Goal: Task Accomplishment & Management: Manage account settings

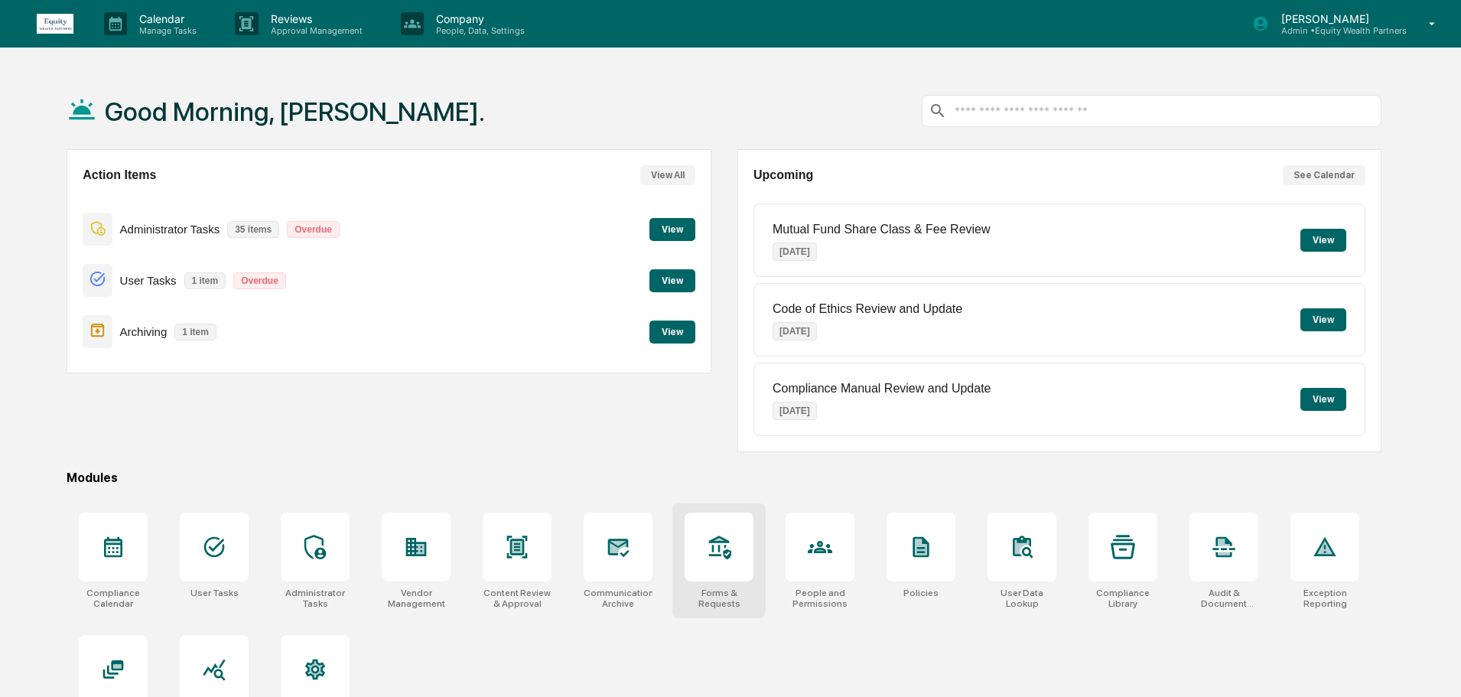
click at [727, 548] on icon at bounding box center [719, 547] width 24 height 24
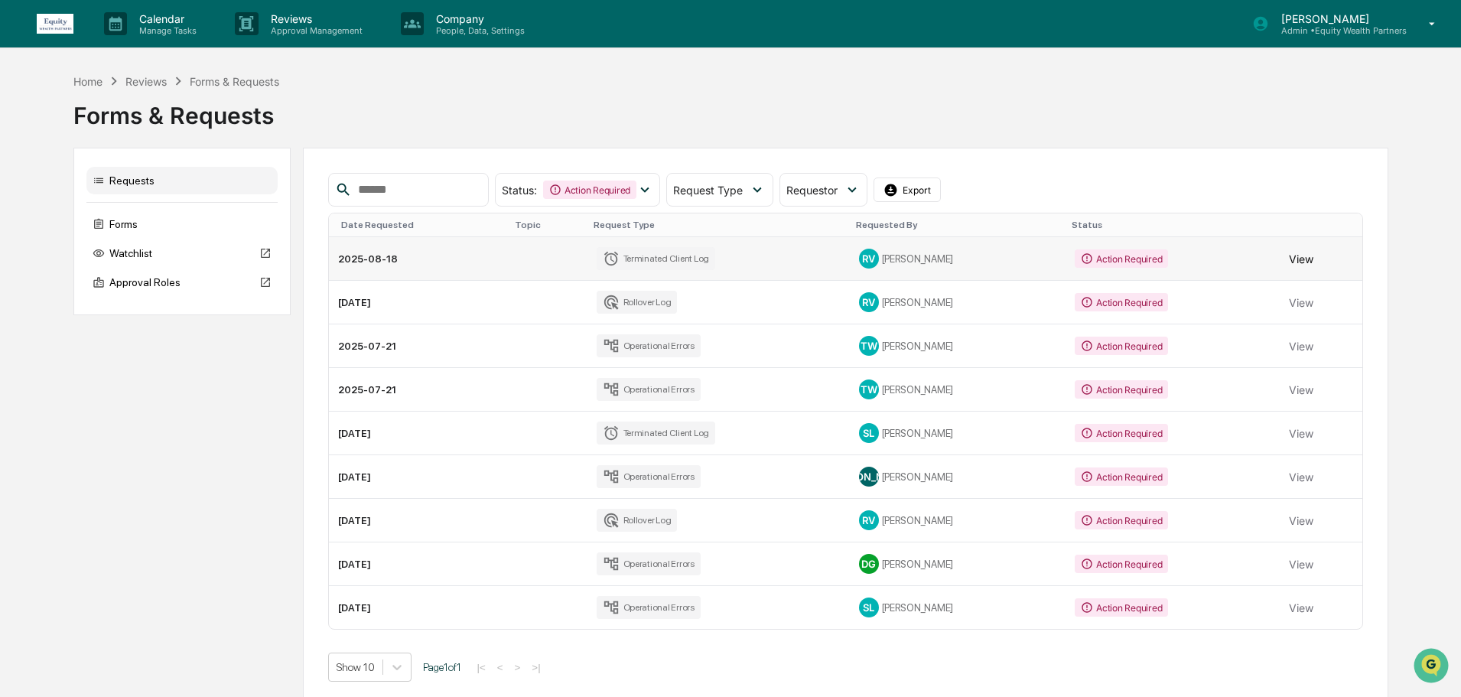
click at [1293, 260] on button "View" at bounding box center [1301, 258] width 24 height 31
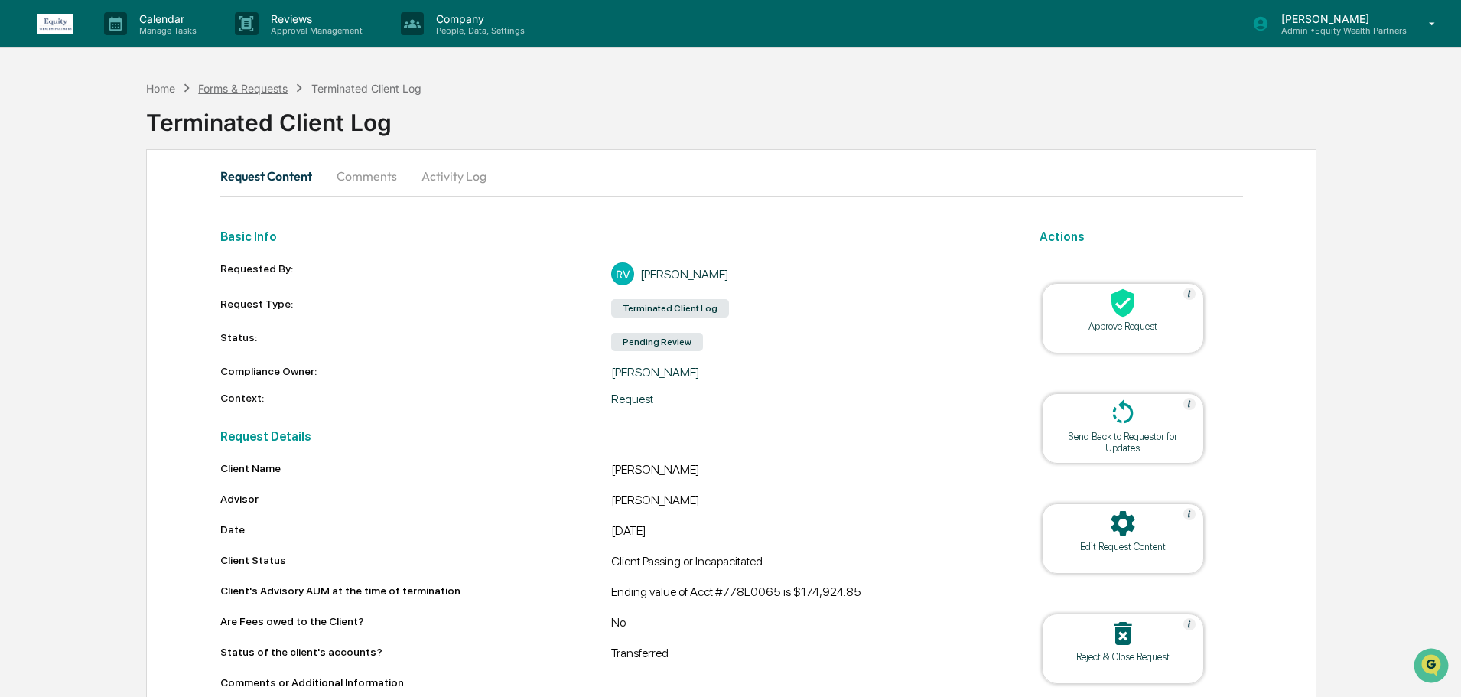
click at [249, 91] on div "Forms & Requests" at bounding box center [242, 88] width 89 height 13
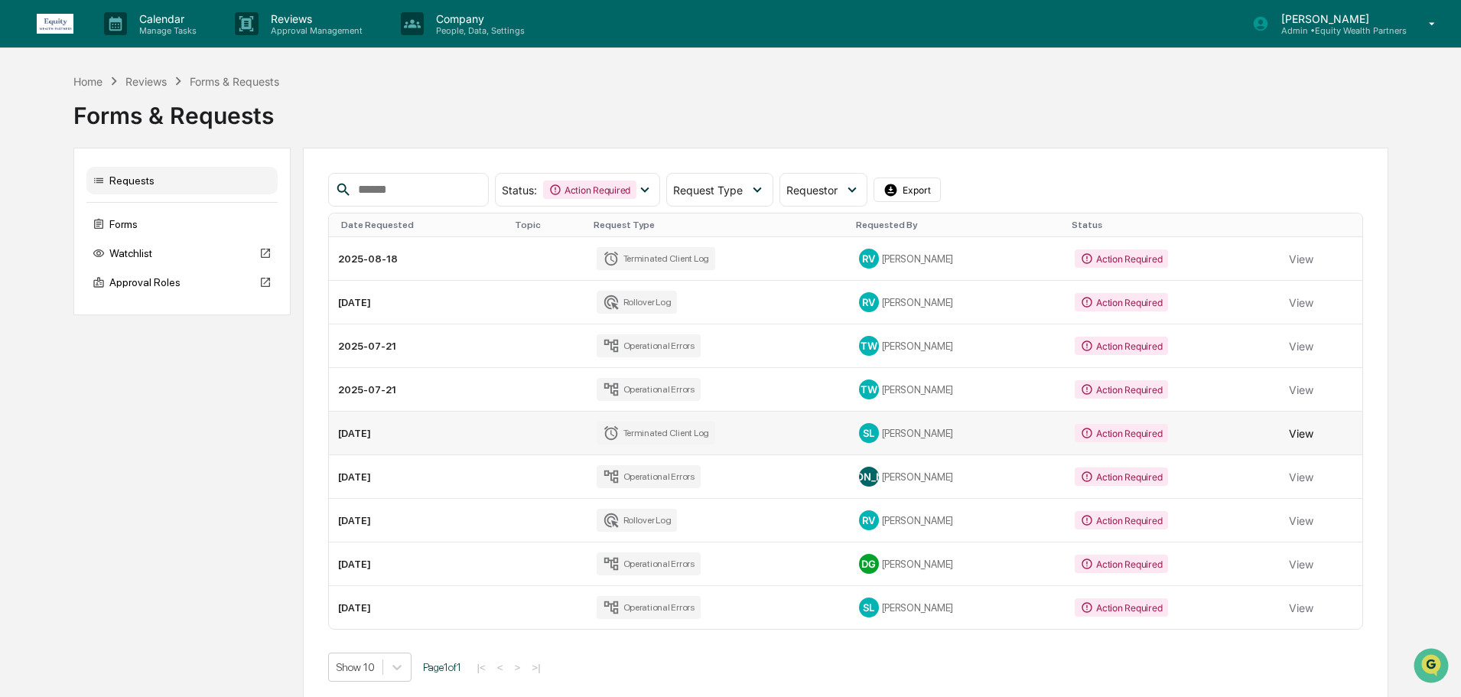
click at [1300, 431] on button "View" at bounding box center [1301, 433] width 24 height 31
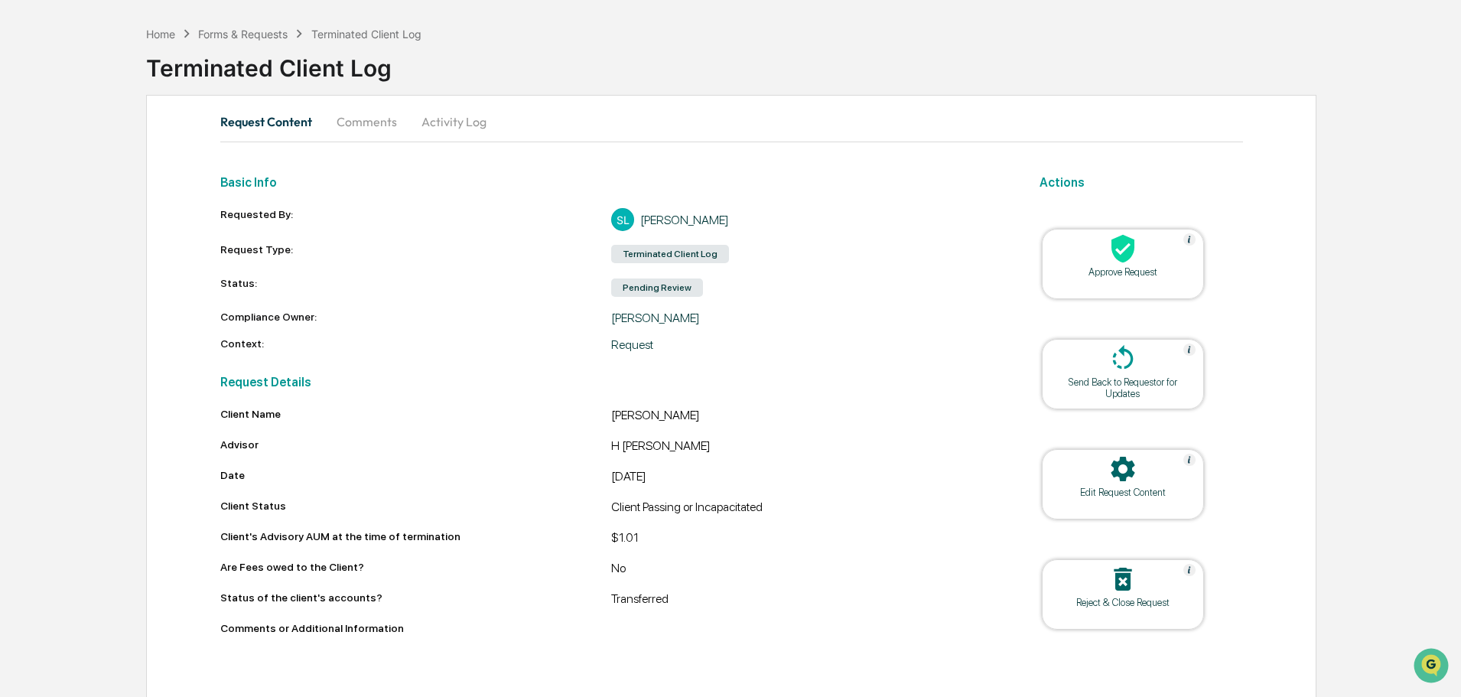
scroll to position [59, 0]
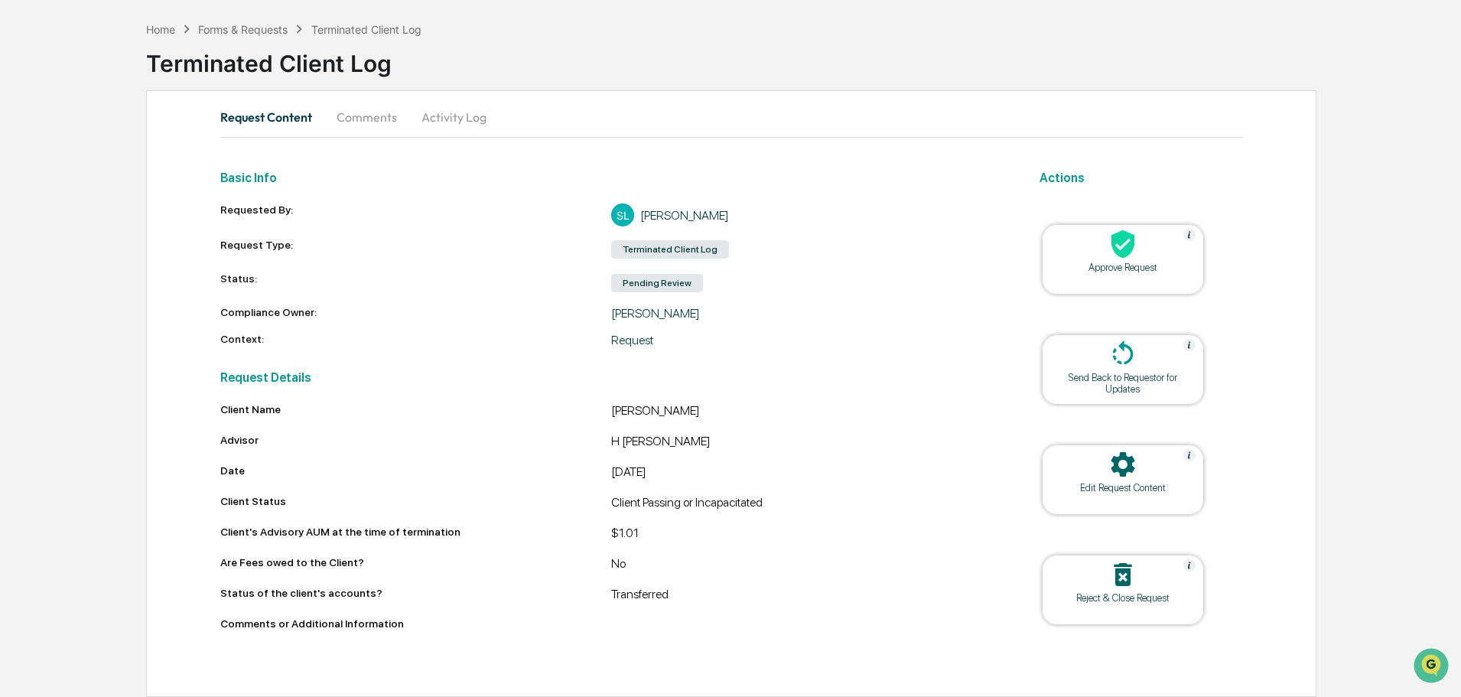
click at [372, 114] on button "Comments" at bounding box center [366, 117] width 85 height 37
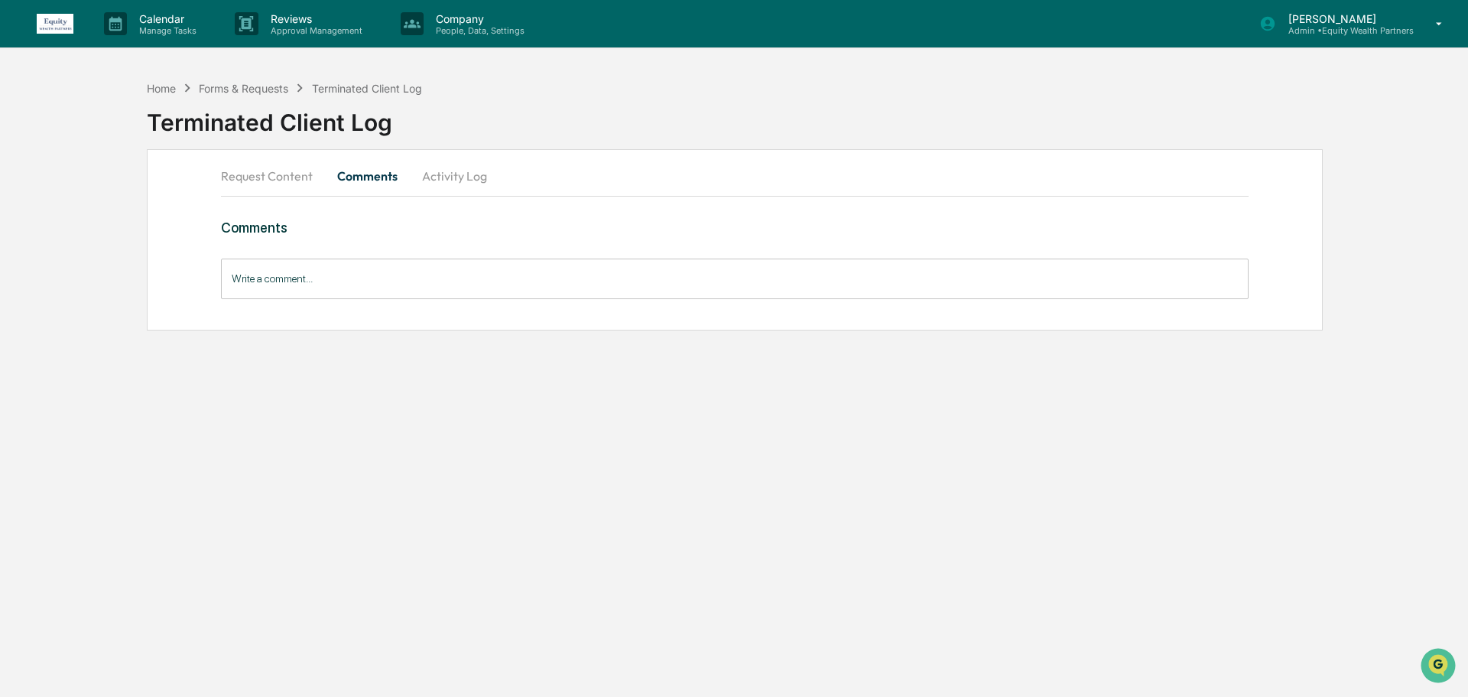
click at [424, 287] on input "Write a comment..." at bounding box center [735, 279] width 1028 height 41
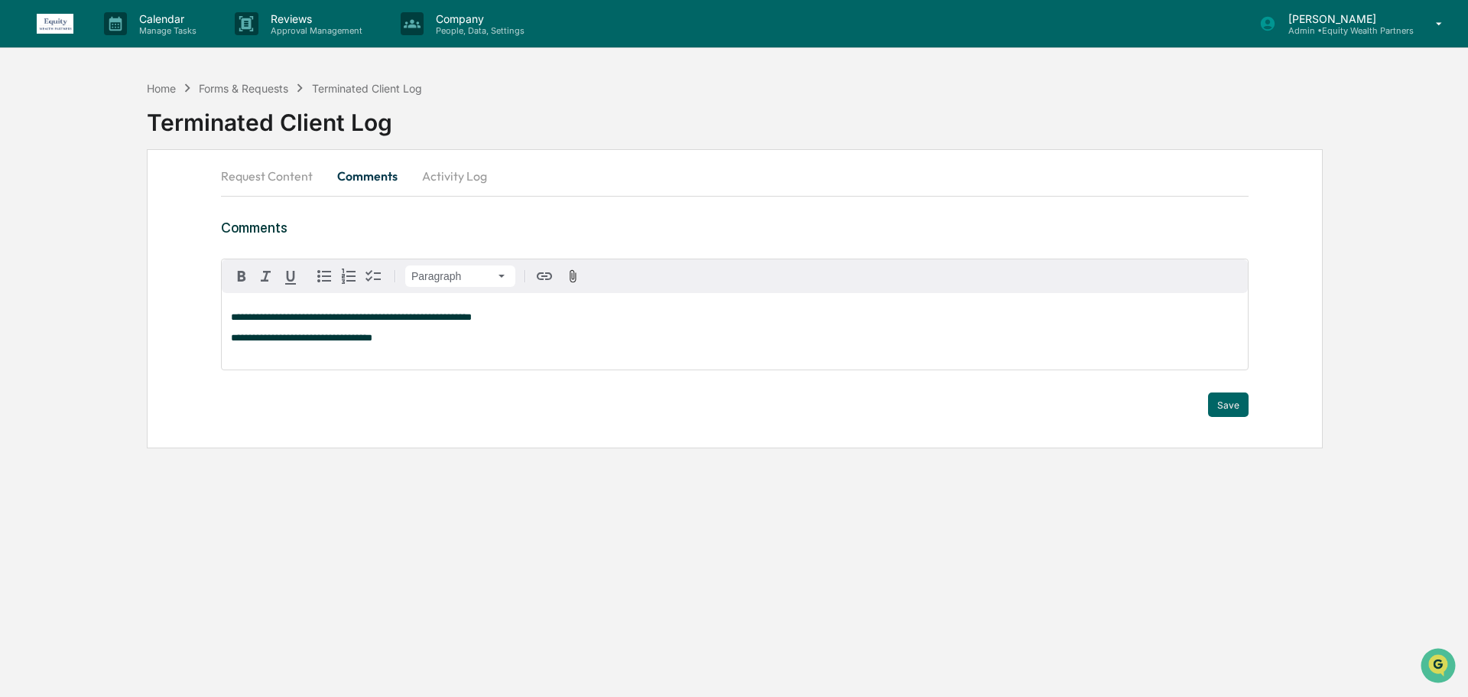
drag, startPoint x: 324, startPoint y: 339, endPoint x: 587, endPoint y: 337, distance: 263.1
click at [587, 337] on p "**********" at bounding box center [735, 338] width 1008 height 11
click at [316, 331] on div "**********" at bounding box center [735, 331] width 1026 height 76
click at [415, 343] on p "**********" at bounding box center [735, 338] width 1008 height 11
click at [1239, 425] on button "Save" at bounding box center [1228, 418] width 41 height 24
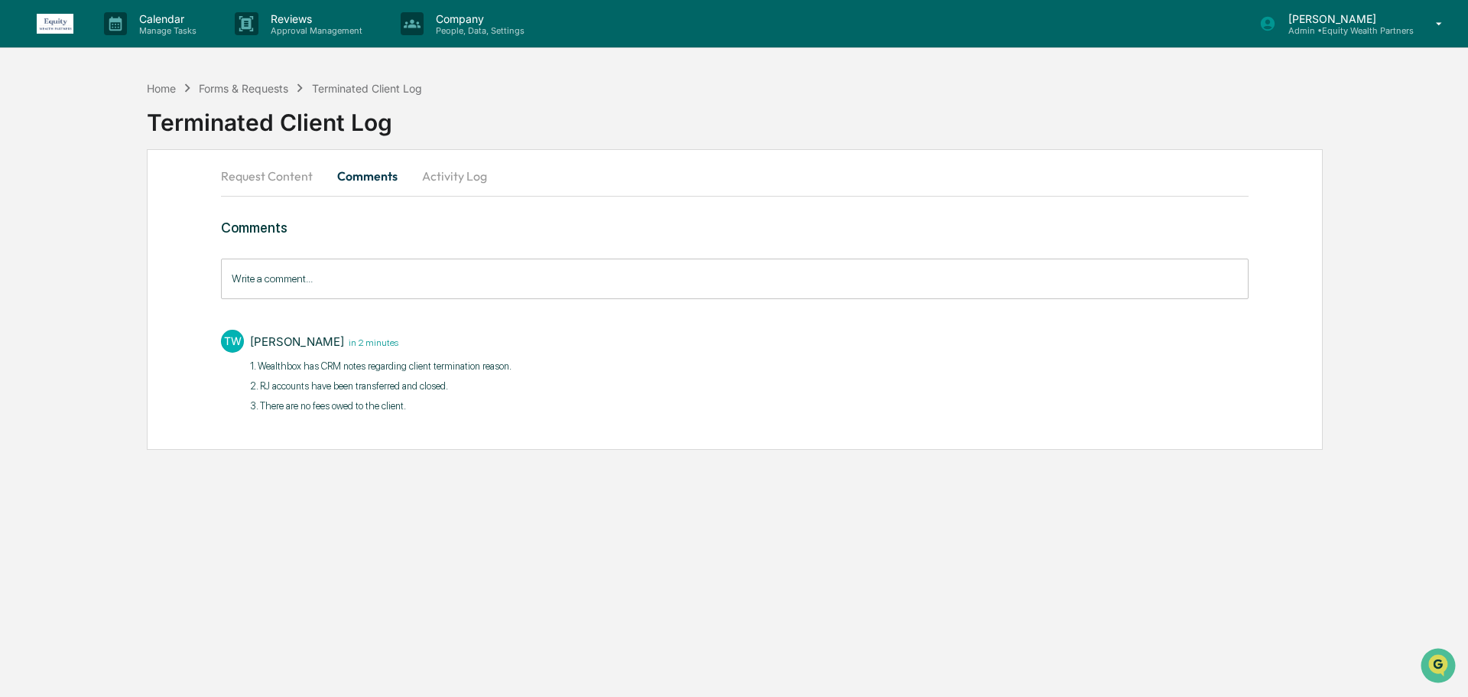
click at [253, 172] on button "Request Content" at bounding box center [273, 176] width 104 height 37
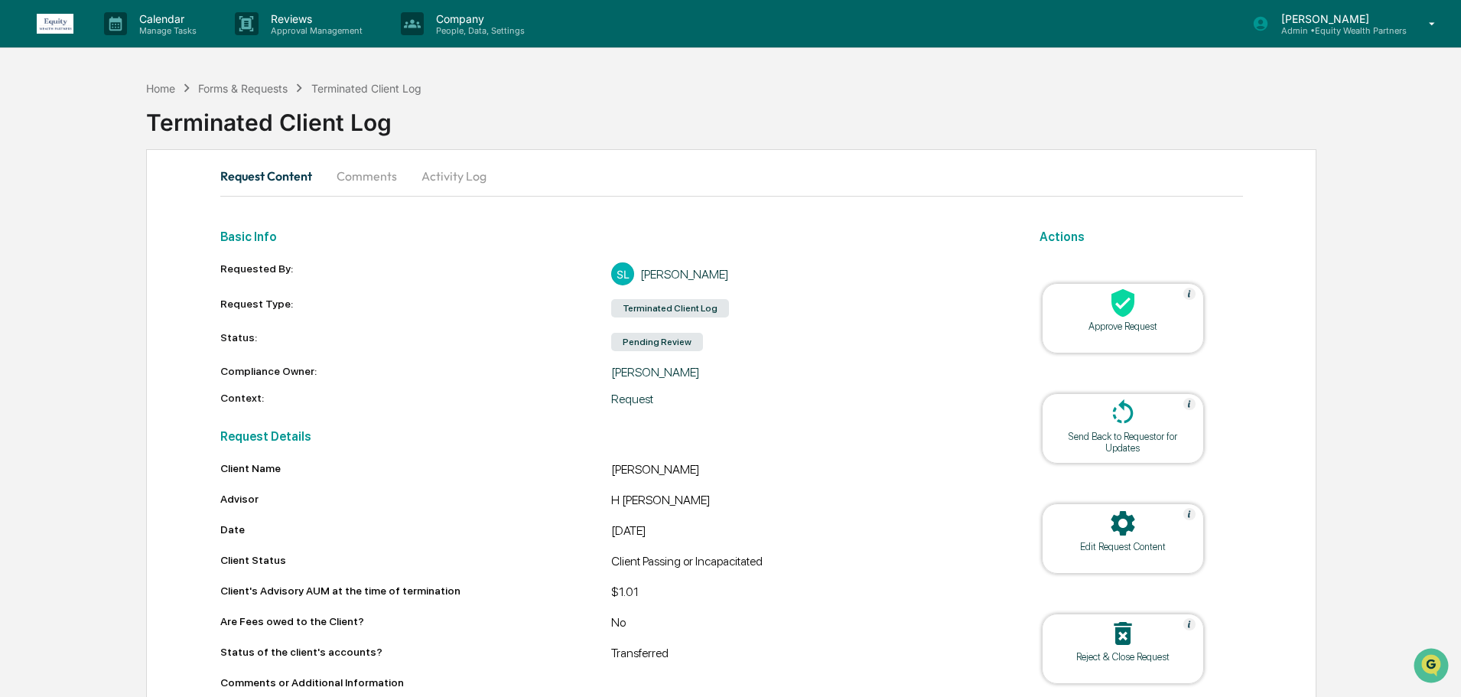
click at [1147, 327] on div "Approve Request" at bounding box center [1123, 325] width 138 height 11
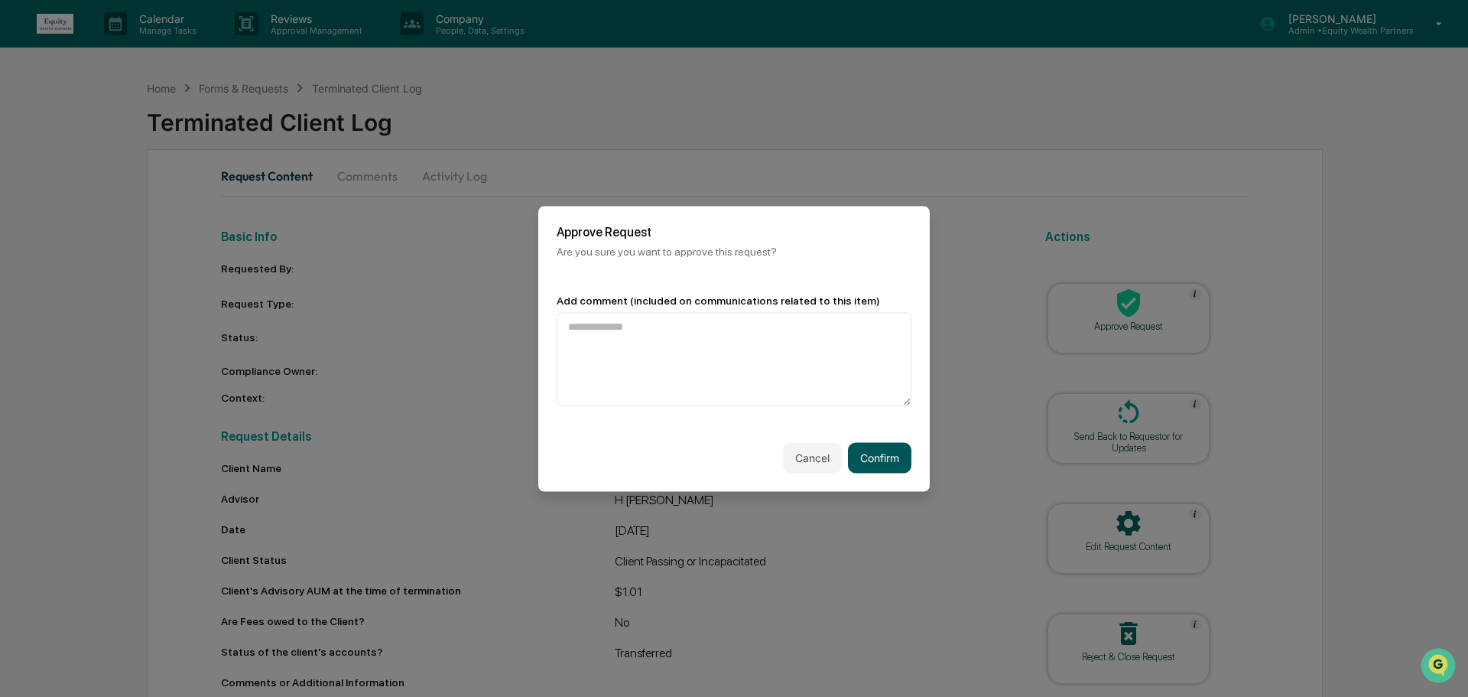
click at [890, 460] on button "Confirm" at bounding box center [879, 457] width 63 height 31
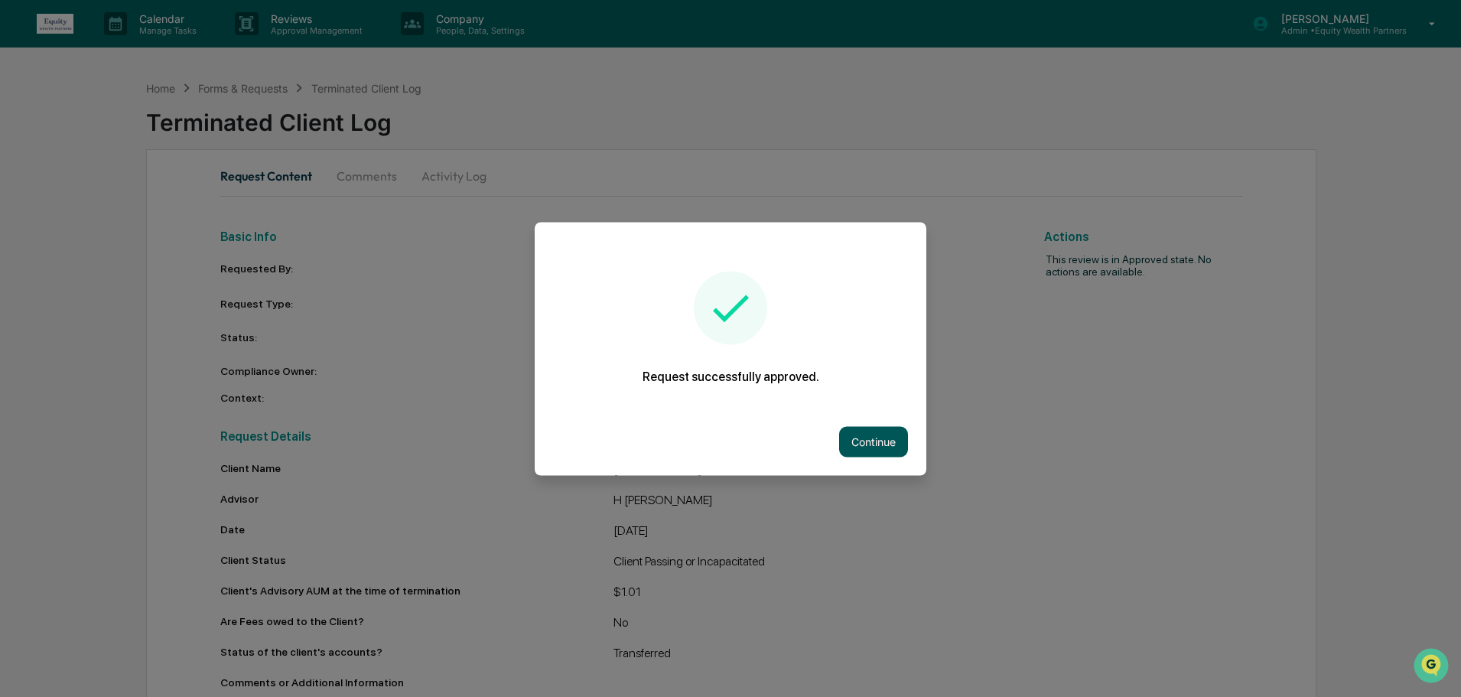
click at [889, 453] on button "Continue" at bounding box center [873, 441] width 69 height 31
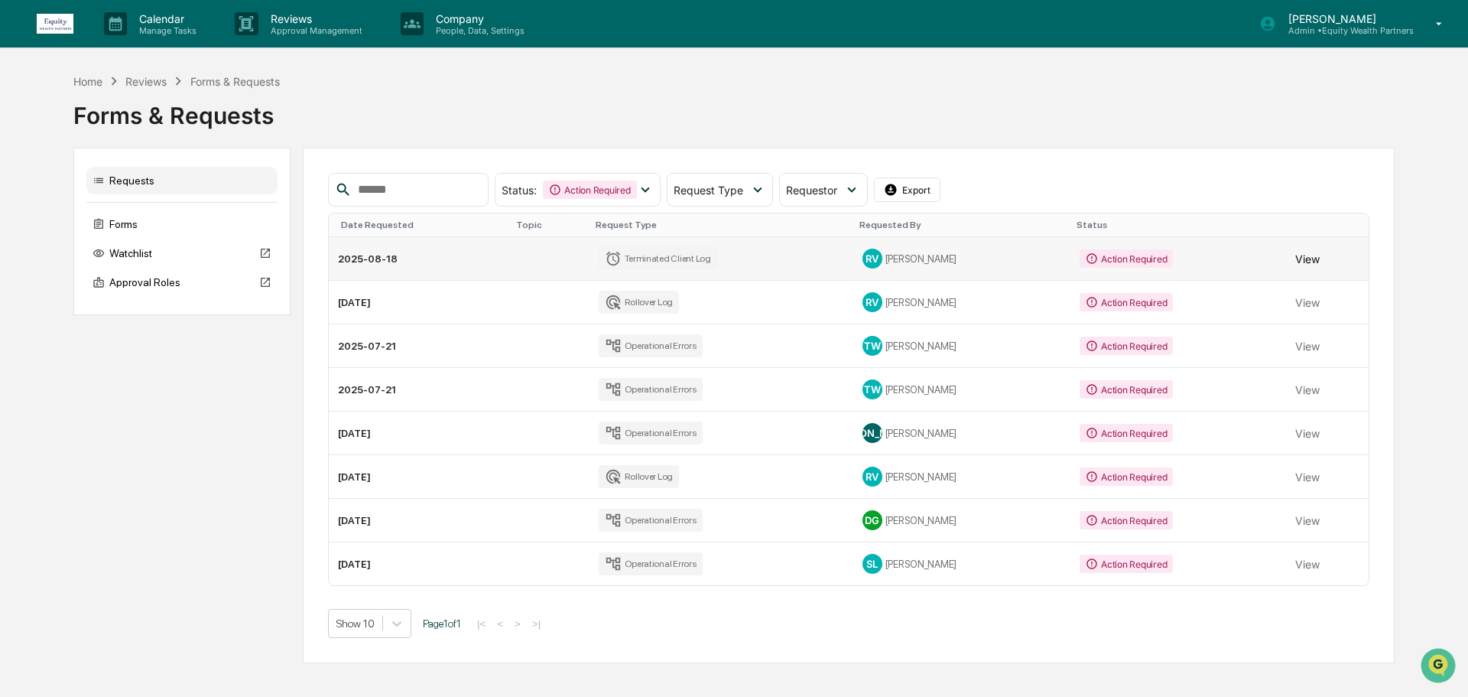
click at [1308, 258] on button "View" at bounding box center [1308, 258] width 24 height 31
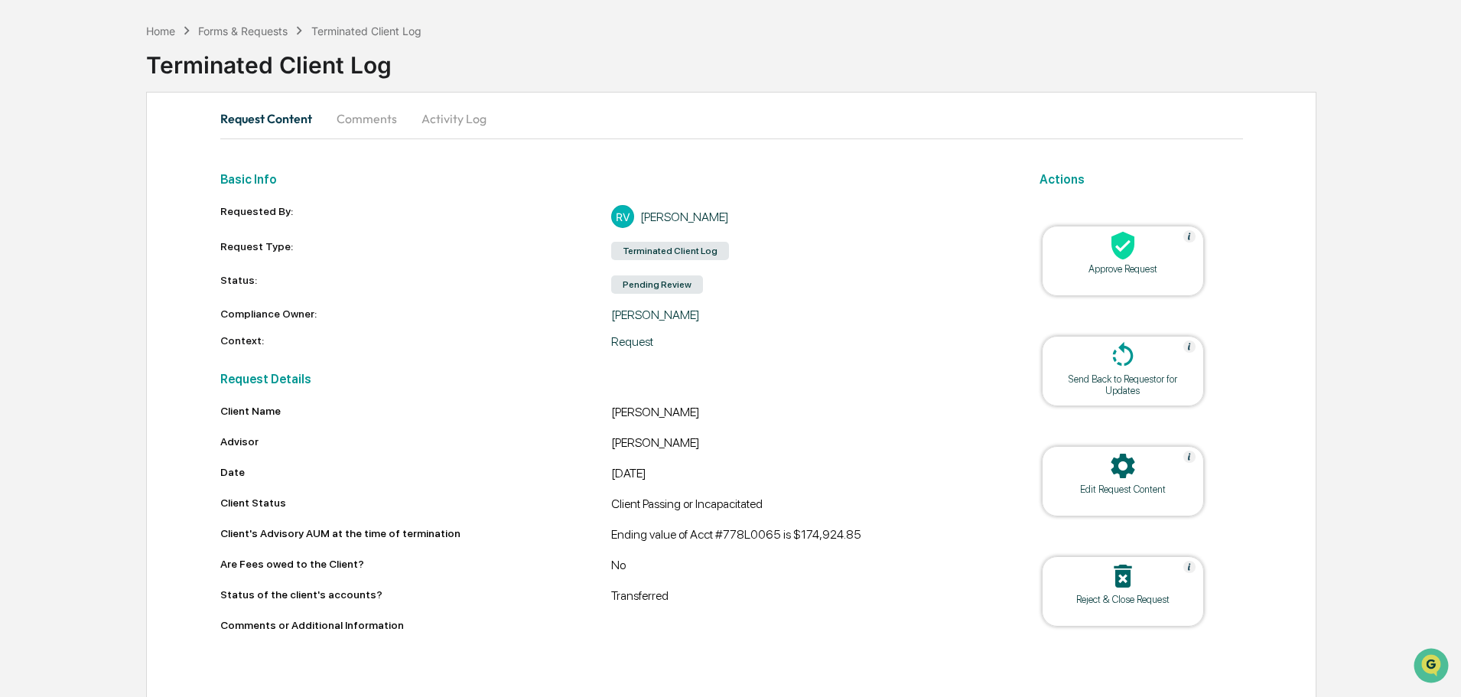
scroll to position [59, 0]
click at [361, 118] on button "Comments" at bounding box center [366, 117] width 85 height 37
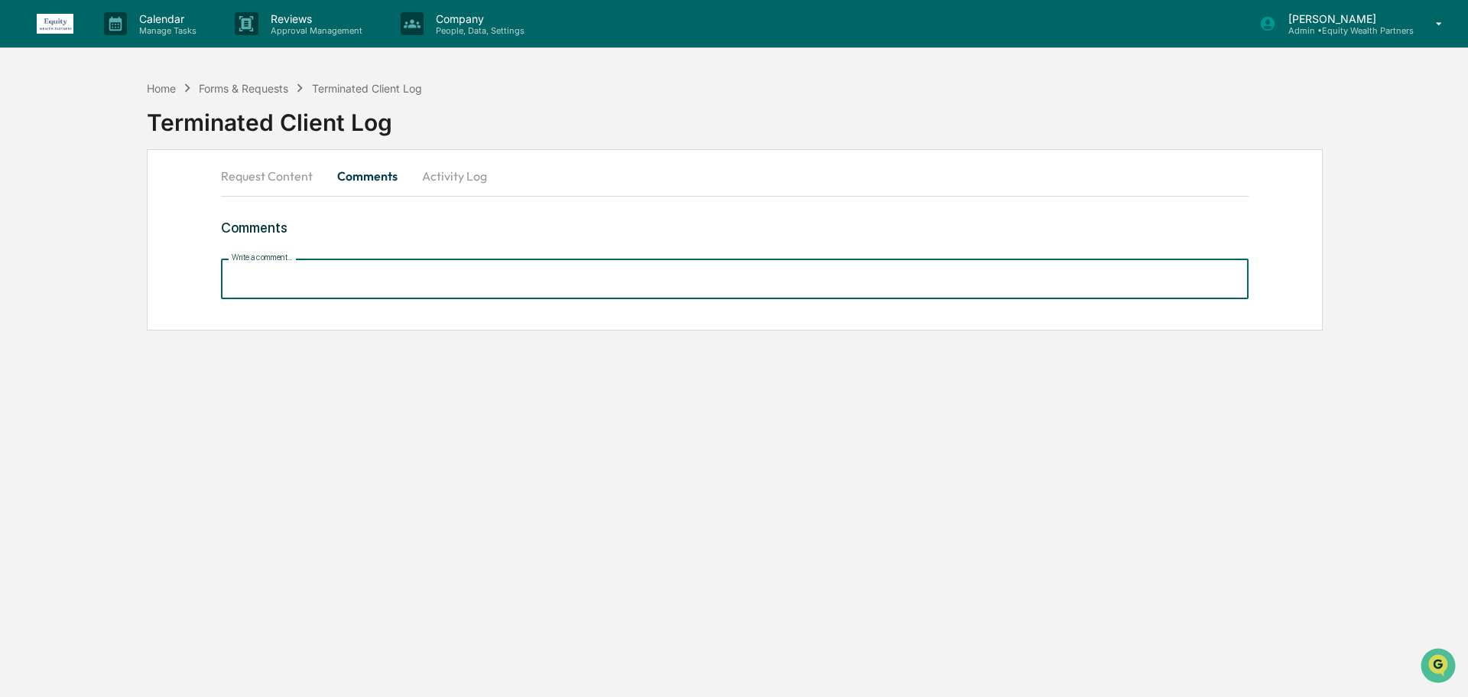
click at [389, 278] on input "Write a comment..." at bounding box center [735, 279] width 1028 height 41
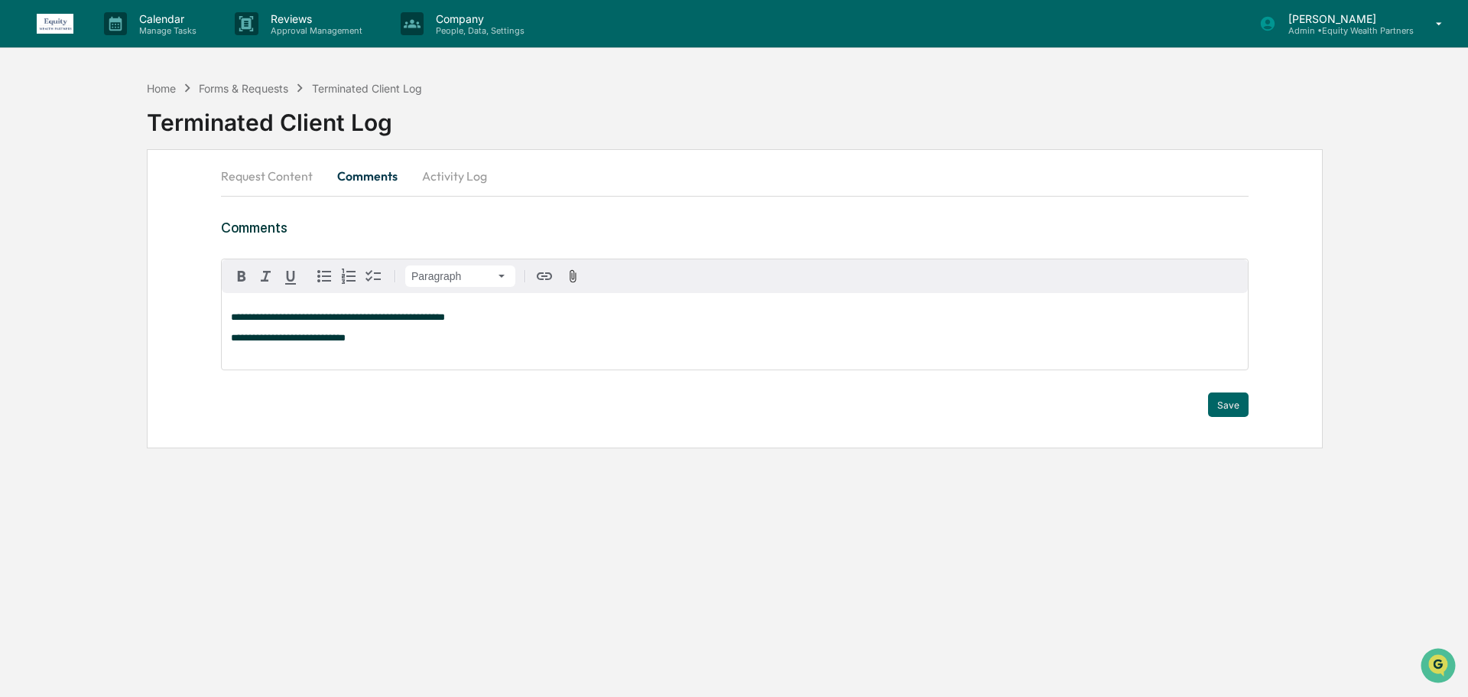
click at [330, 338] on span "**********" at bounding box center [288, 338] width 115 height 10
click at [431, 341] on p "**********" at bounding box center [735, 338] width 1008 height 11
click at [1232, 421] on button "Save" at bounding box center [1228, 418] width 41 height 24
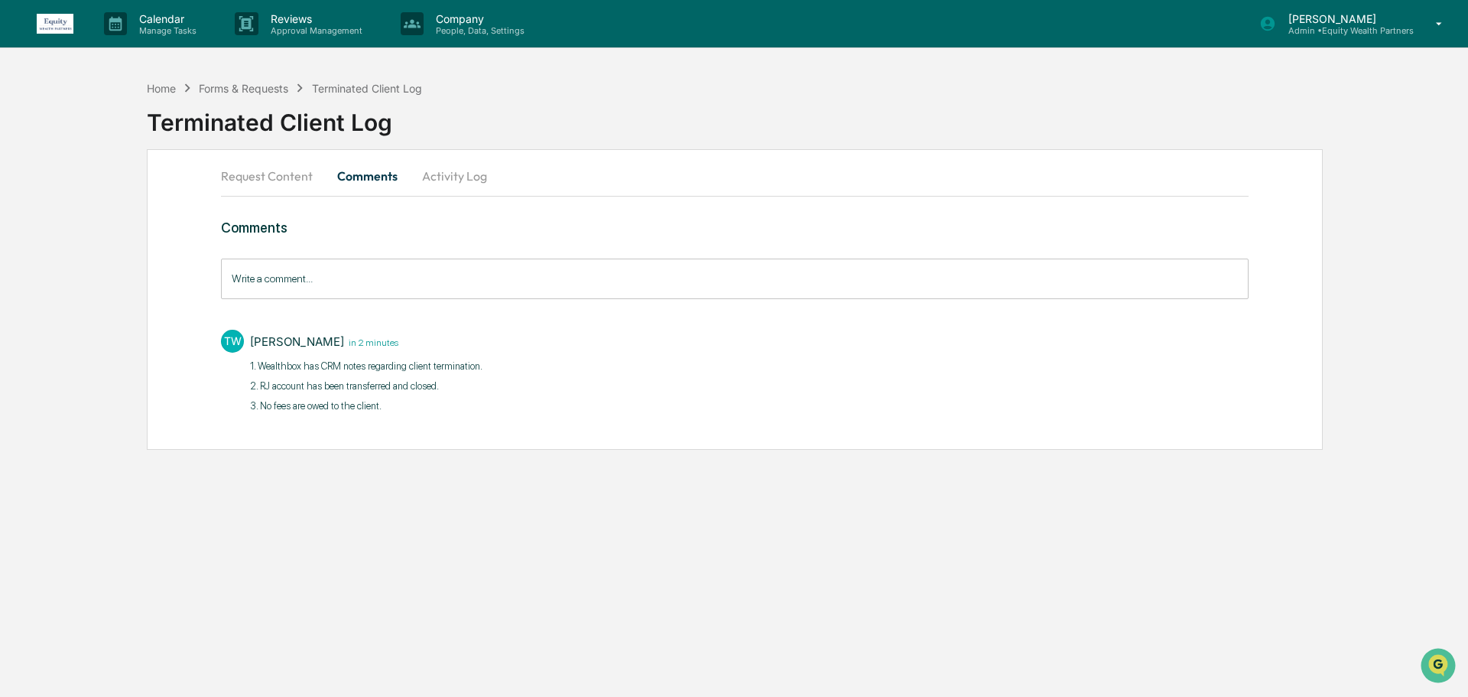
click at [259, 171] on button "Request Content" at bounding box center [273, 176] width 104 height 37
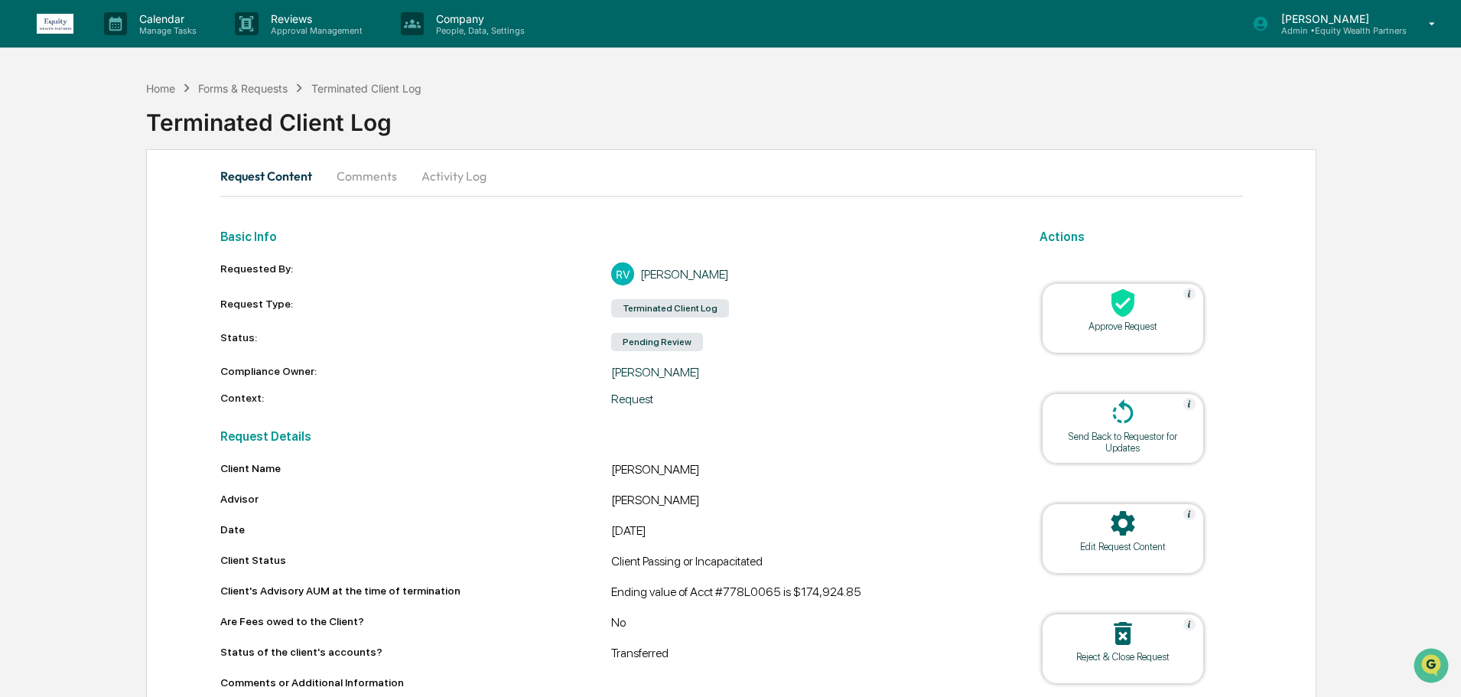
click at [1124, 327] on div "Approve Request" at bounding box center [1123, 325] width 138 height 11
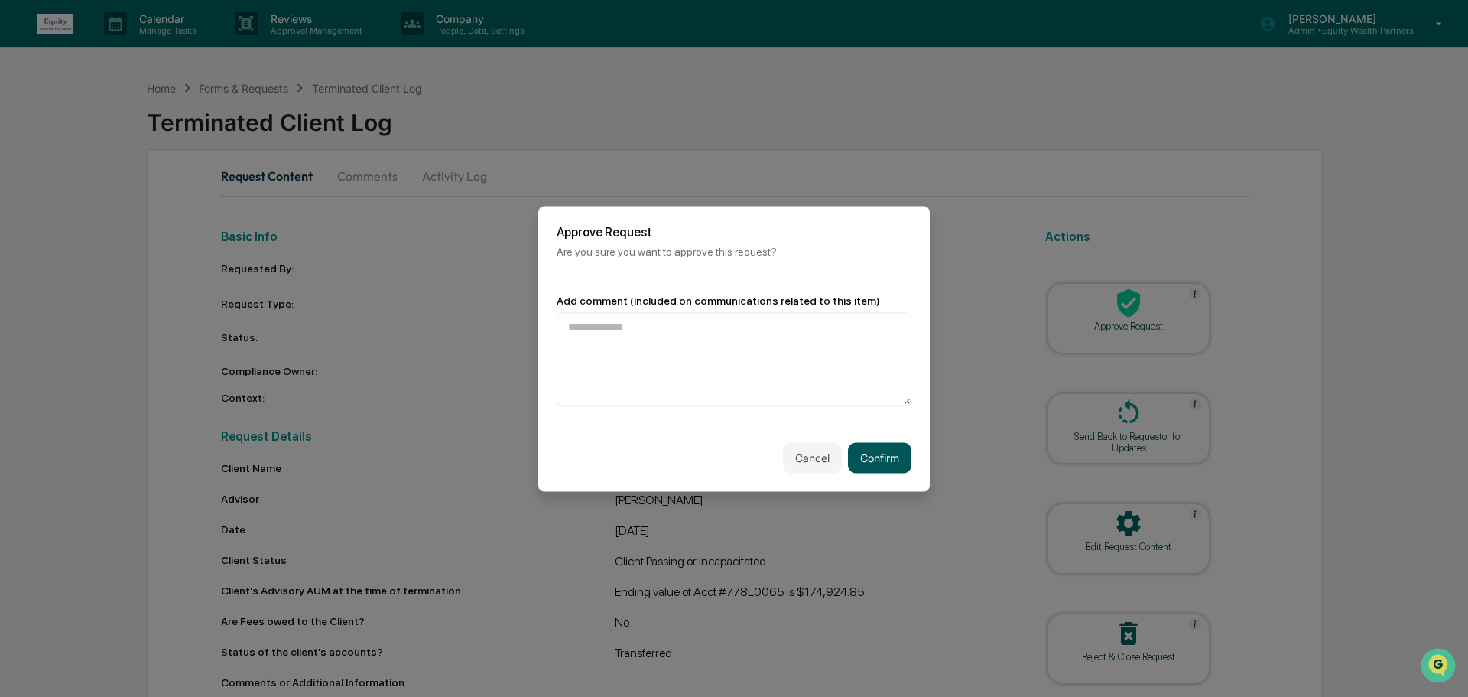
click at [881, 456] on button "Confirm" at bounding box center [879, 457] width 63 height 31
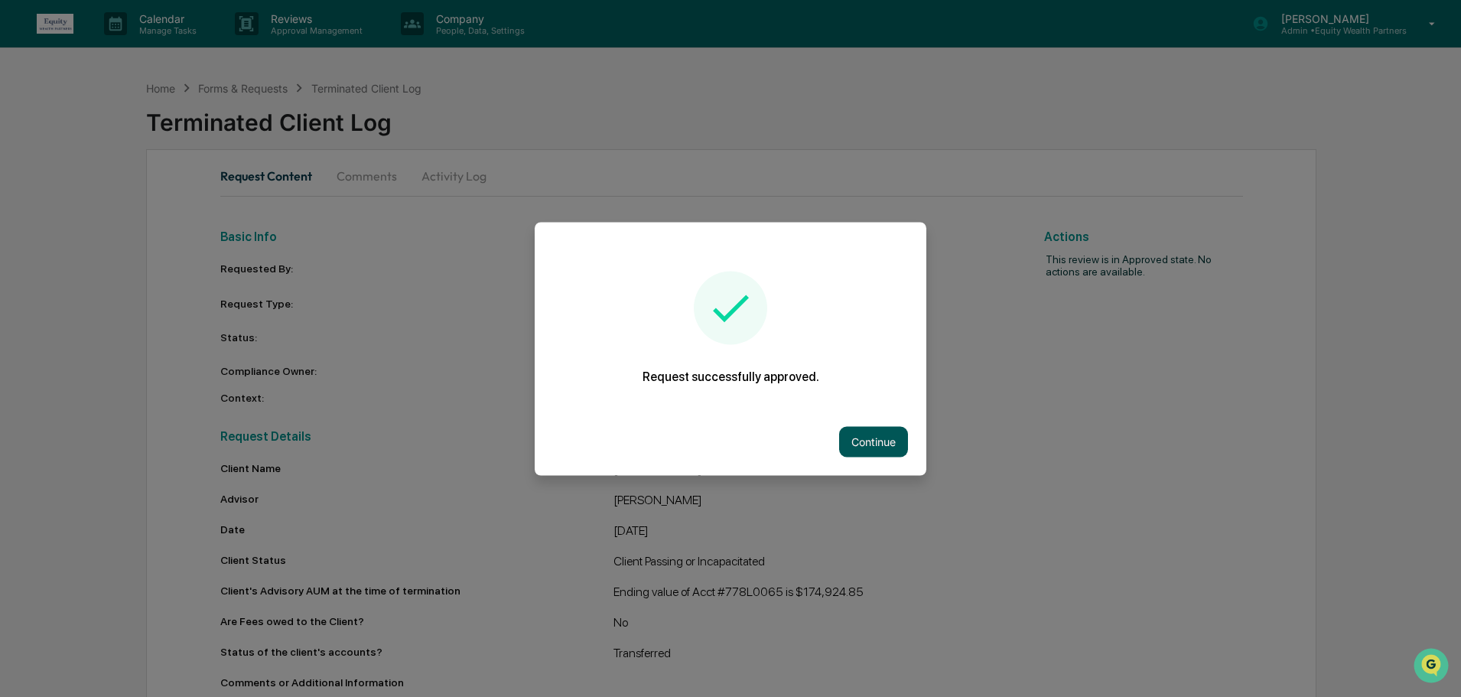
click at [876, 441] on button "Continue" at bounding box center [873, 441] width 69 height 31
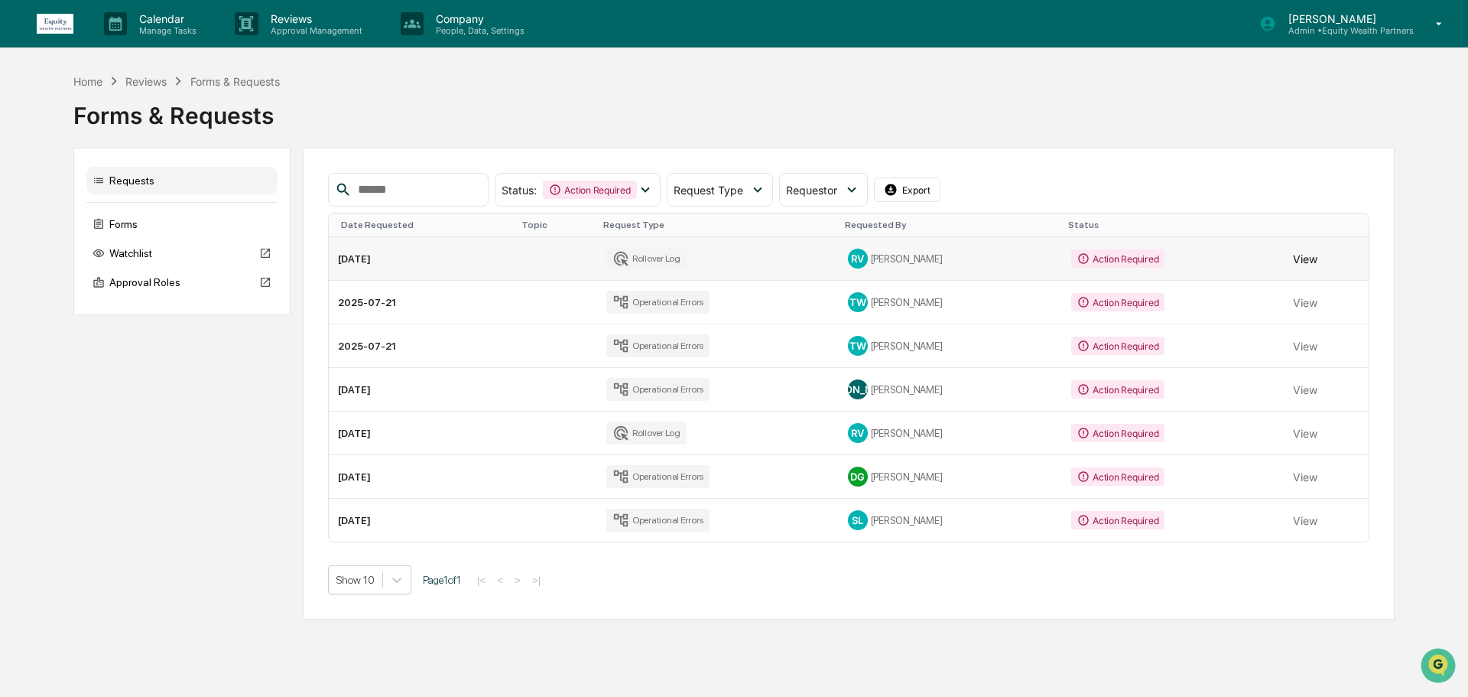
click at [1302, 257] on button "View" at bounding box center [1305, 258] width 24 height 31
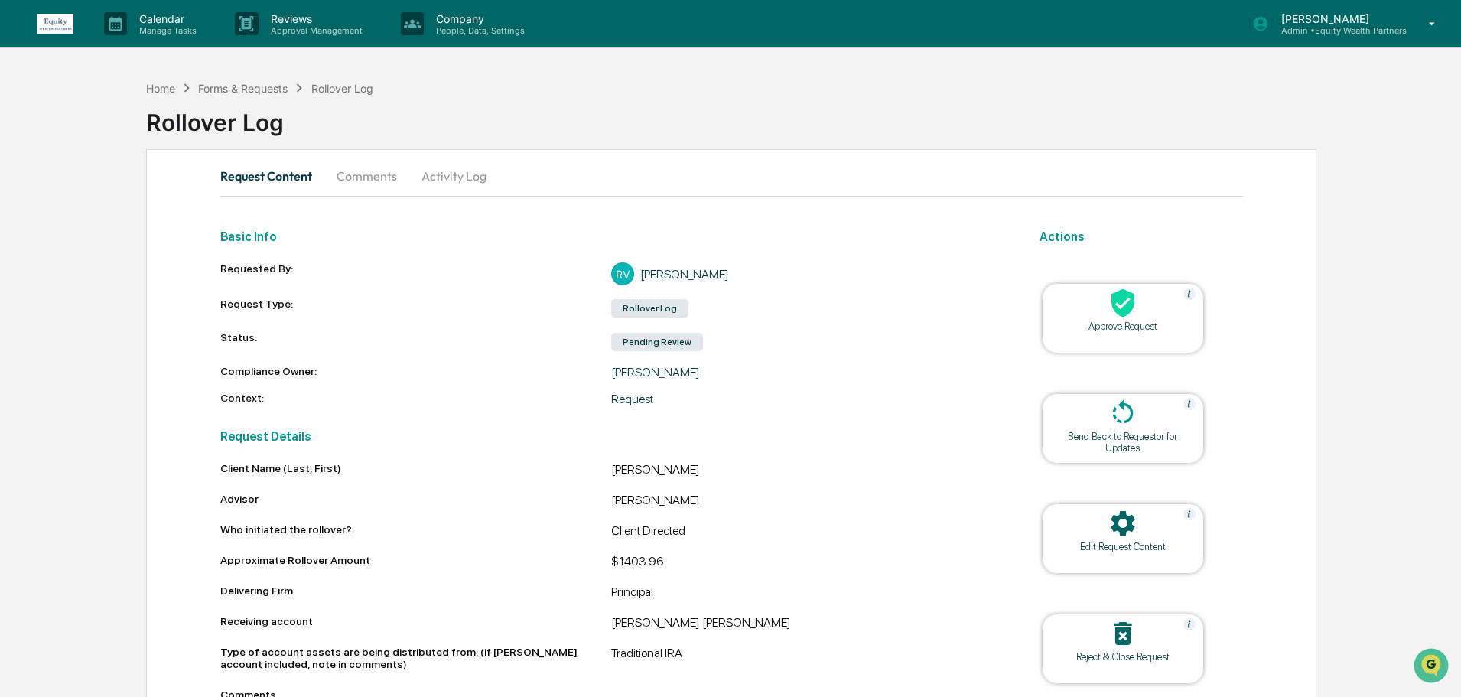
click at [356, 177] on button "Comments" at bounding box center [366, 176] width 85 height 37
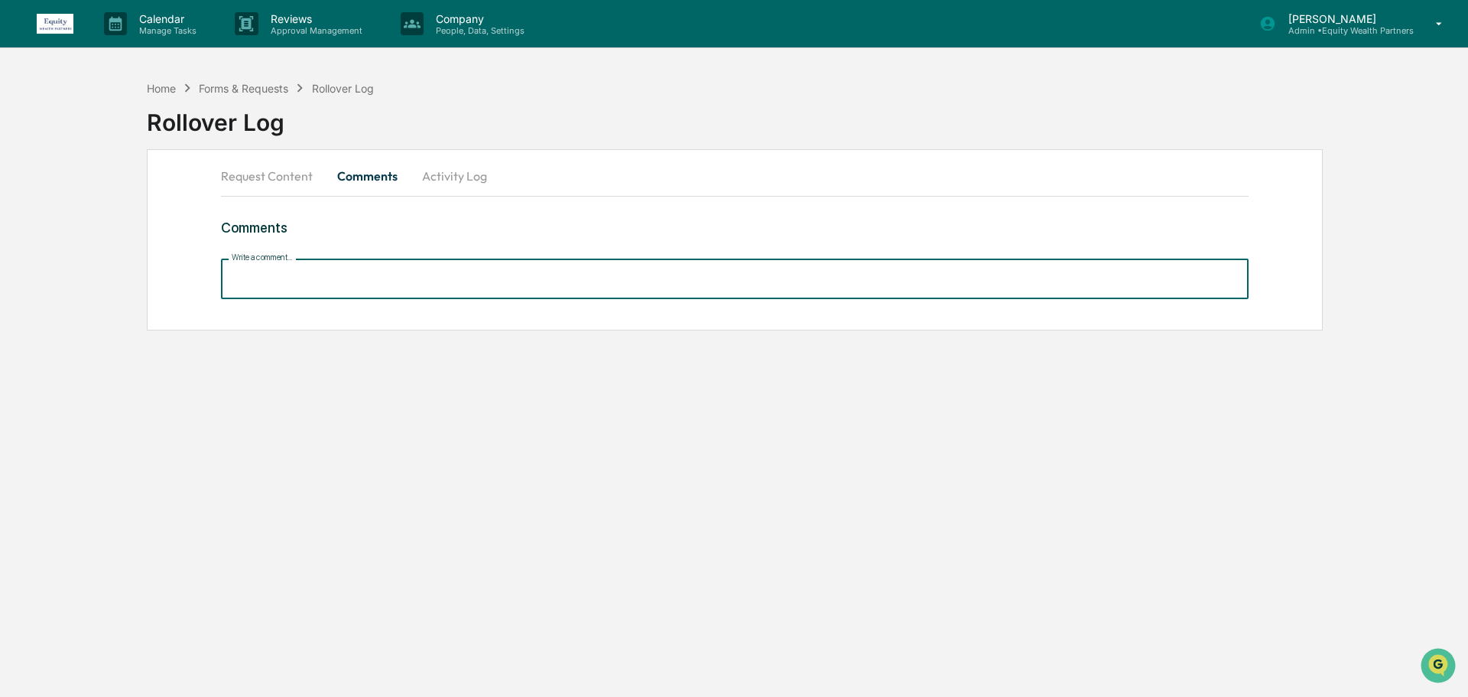
click at [425, 290] on input "Write a comment..." at bounding box center [735, 279] width 1028 height 41
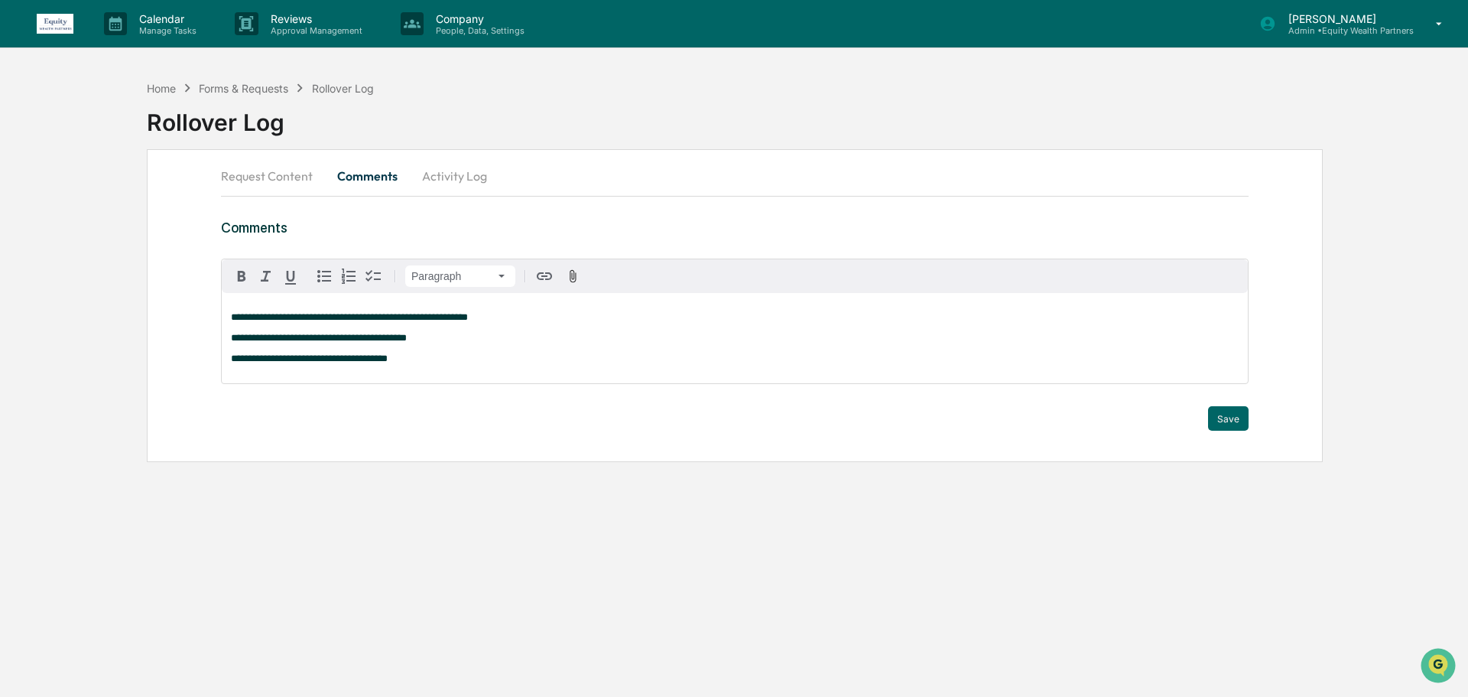
drag, startPoint x: 1240, startPoint y: 427, endPoint x: 1273, endPoint y: 436, distance: 34.9
click at [1249, 428] on div "**********" at bounding box center [735, 305] width 1176 height 313
click at [1228, 428] on button "Save" at bounding box center [1228, 418] width 41 height 24
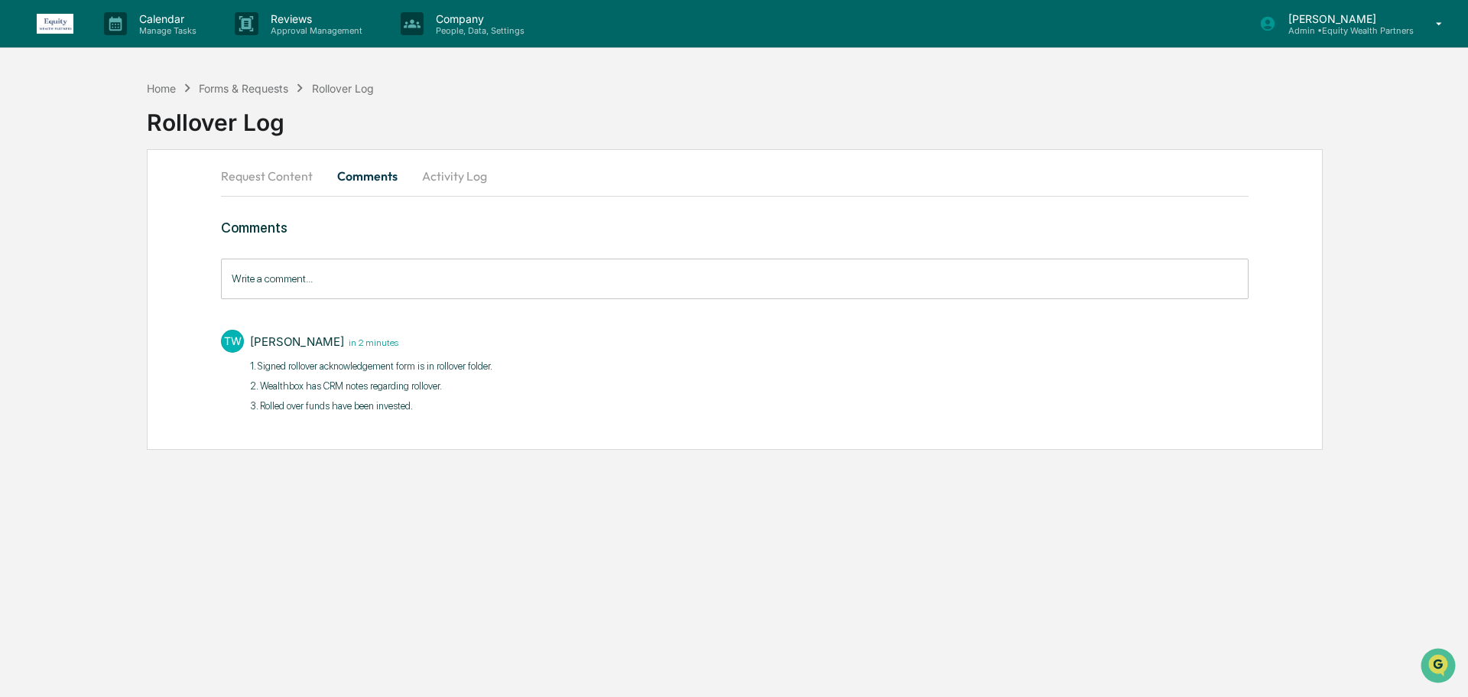
click at [266, 176] on button "Request Content" at bounding box center [273, 176] width 104 height 37
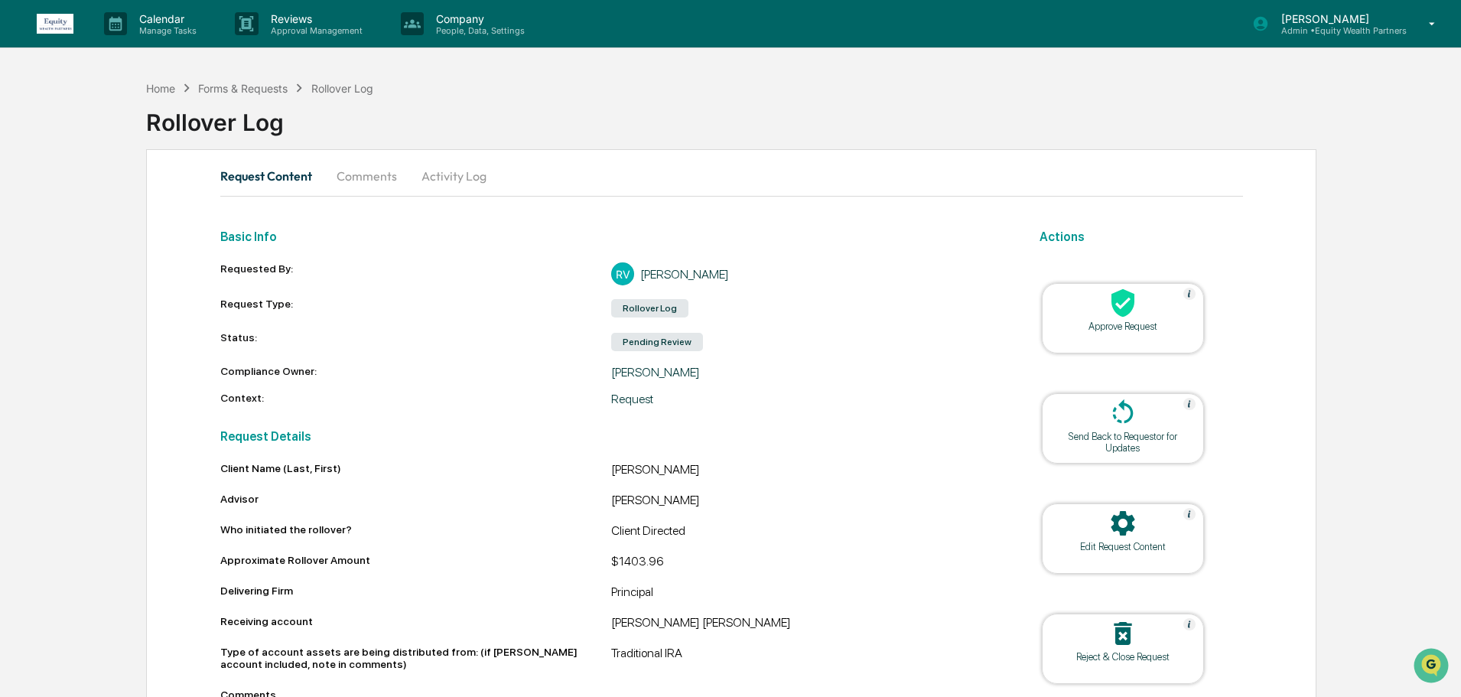
click at [1125, 321] on div "Approve Request" at bounding box center [1123, 325] width 138 height 11
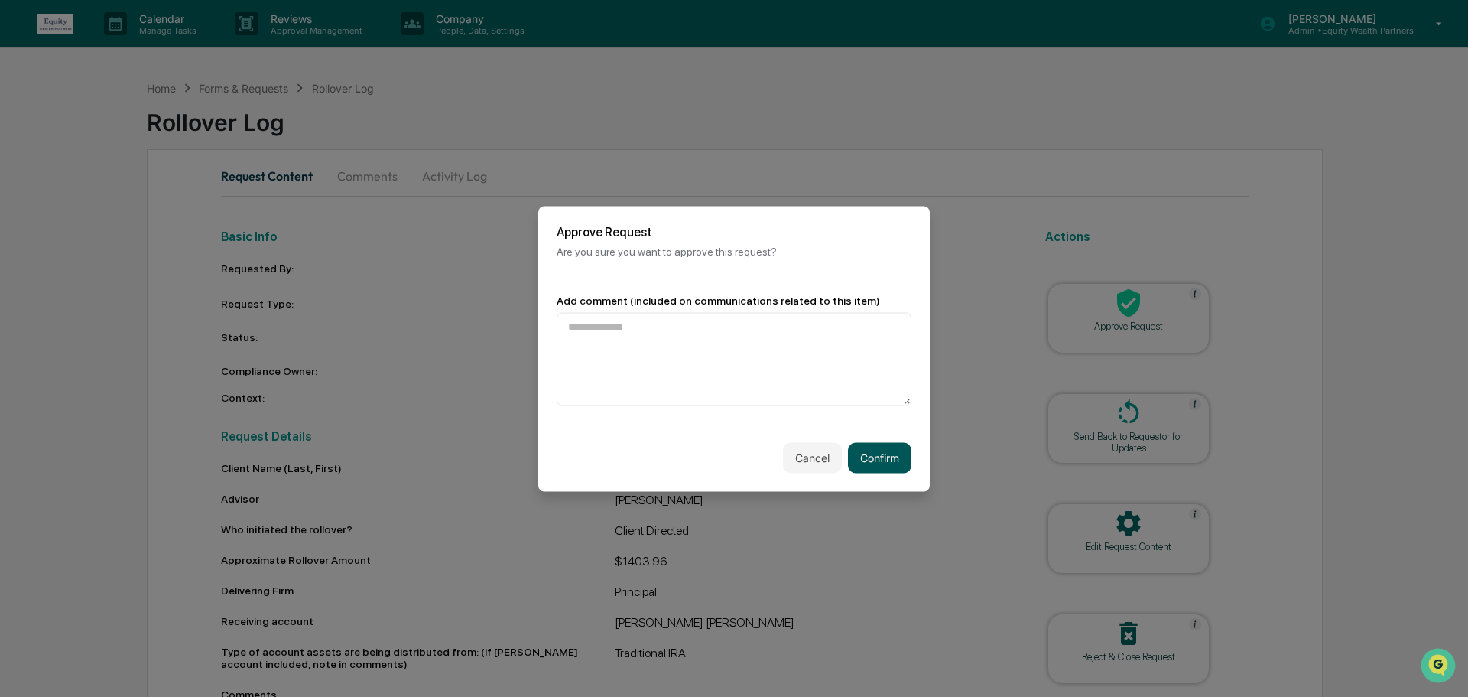
click at [890, 458] on button "Confirm" at bounding box center [879, 457] width 63 height 31
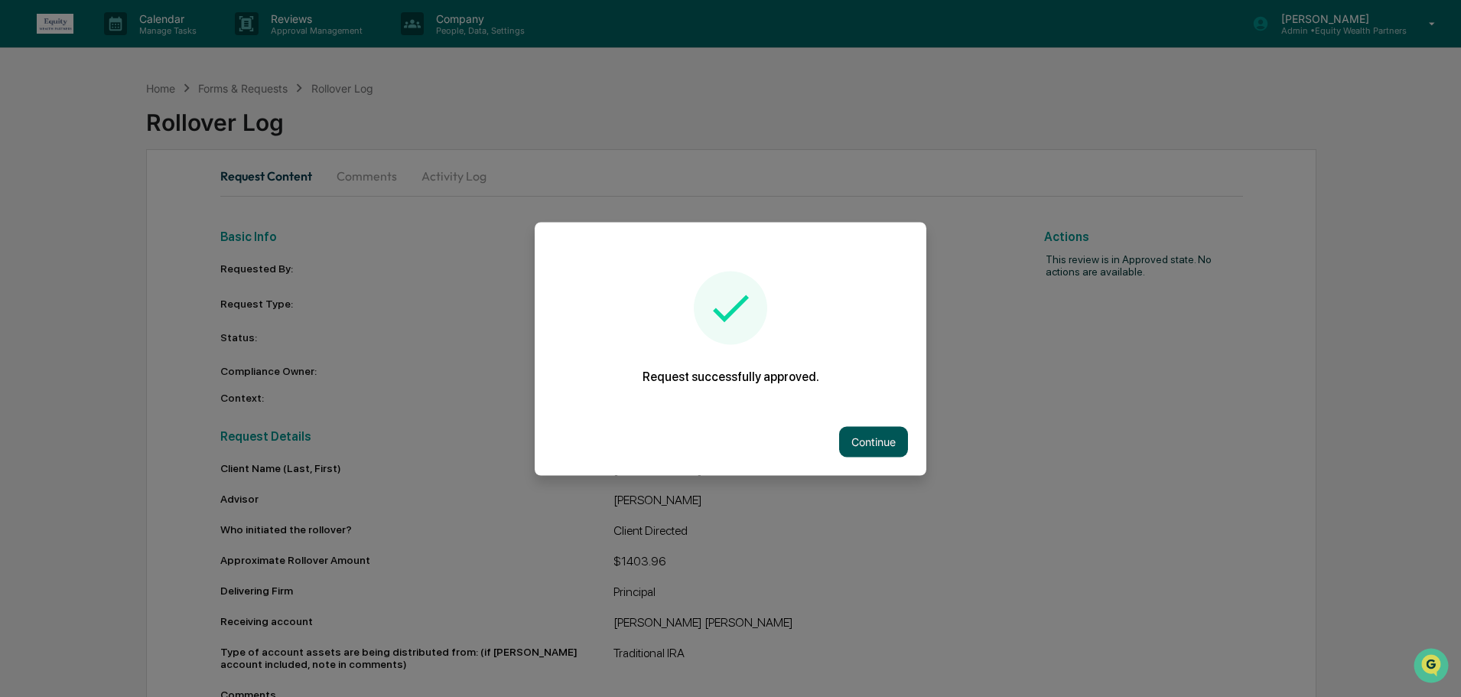
click at [876, 449] on button "Continue" at bounding box center [873, 441] width 69 height 31
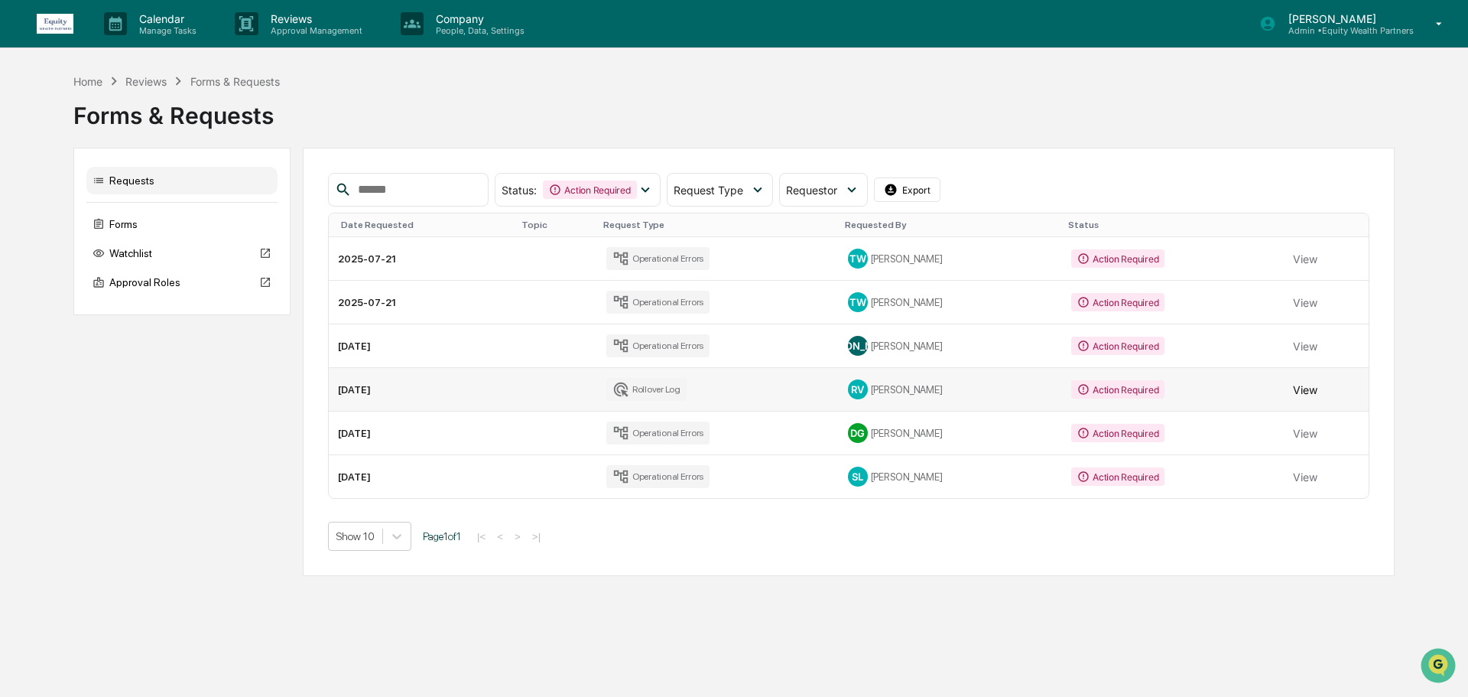
click at [1304, 390] on button "View" at bounding box center [1305, 389] width 24 height 31
